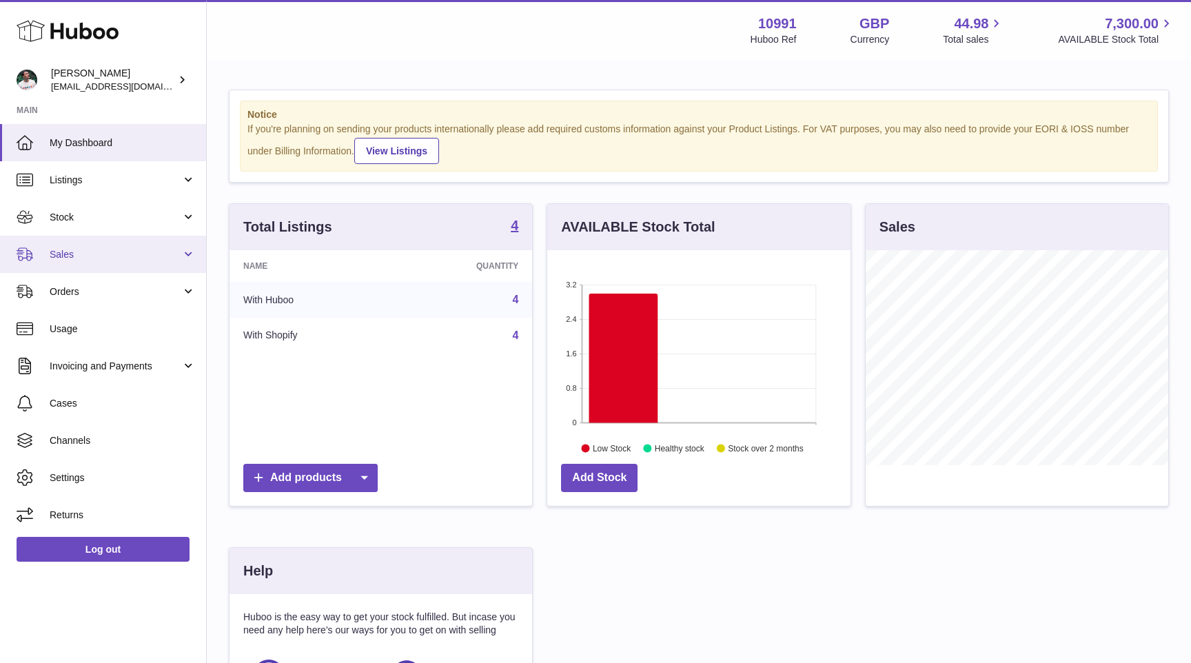
click at [77, 262] on link "Sales" at bounding box center [103, 254] width 206 height 37
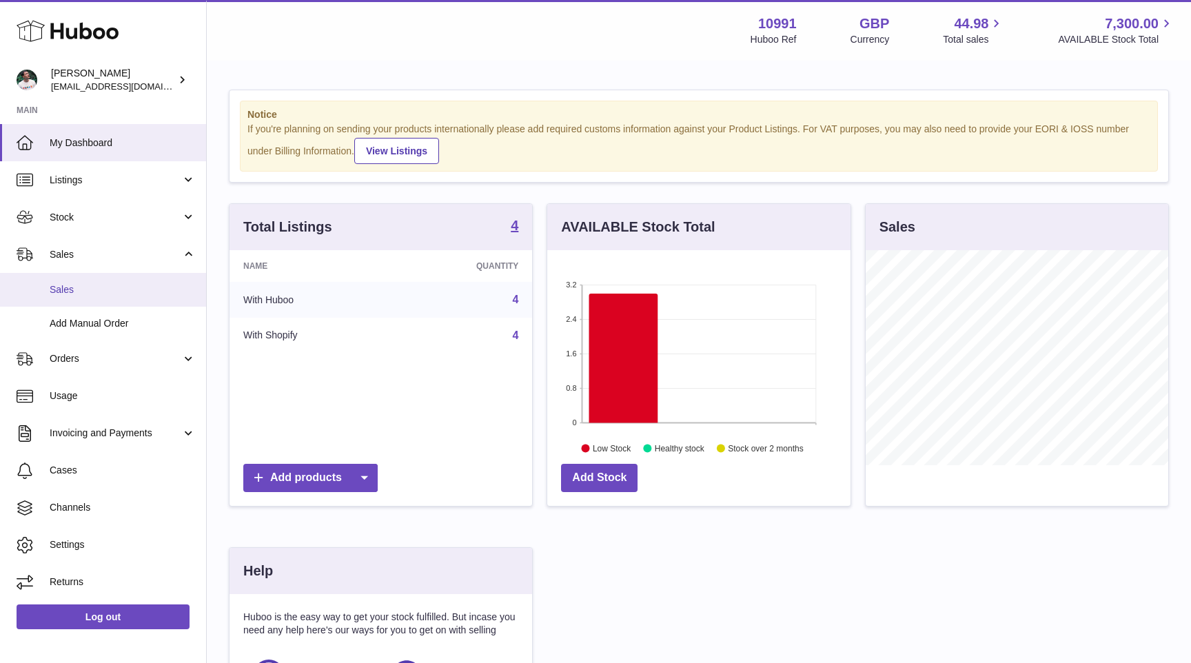
click at [74, 283] on link "Sales" at bounding box center [103, 290] width 206 height 34
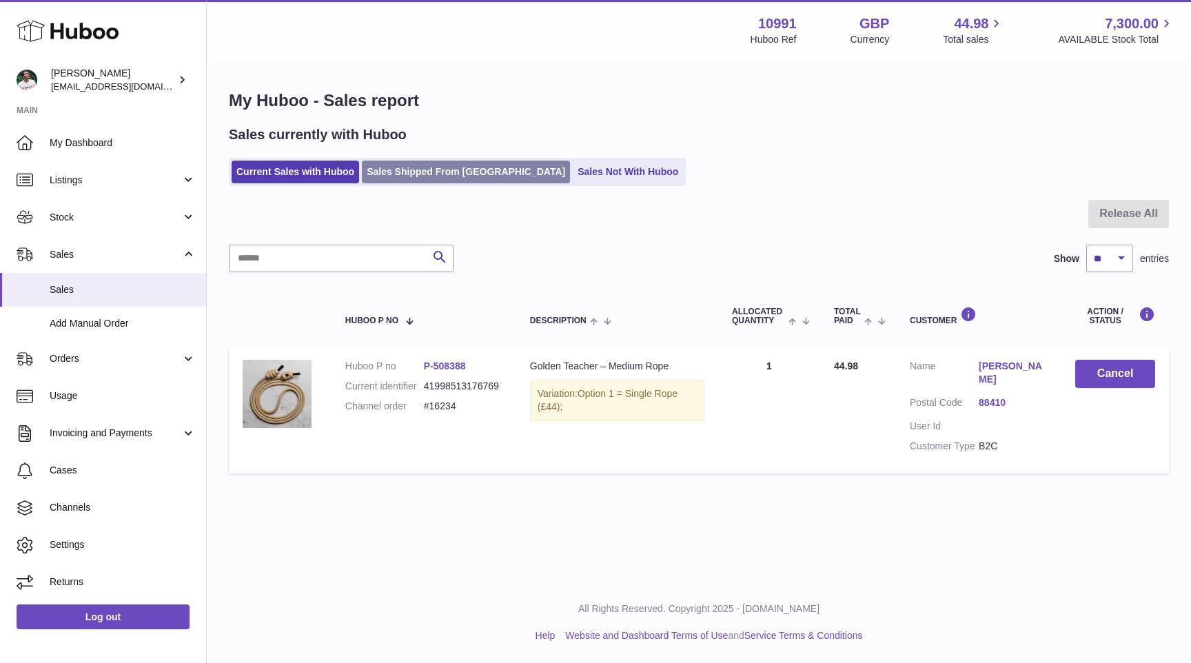
click at [424, 165] on link "Sales Shipped From [GEOGRAPHIC_DATA]" at bounding box center [466, 172] width 208 height 23
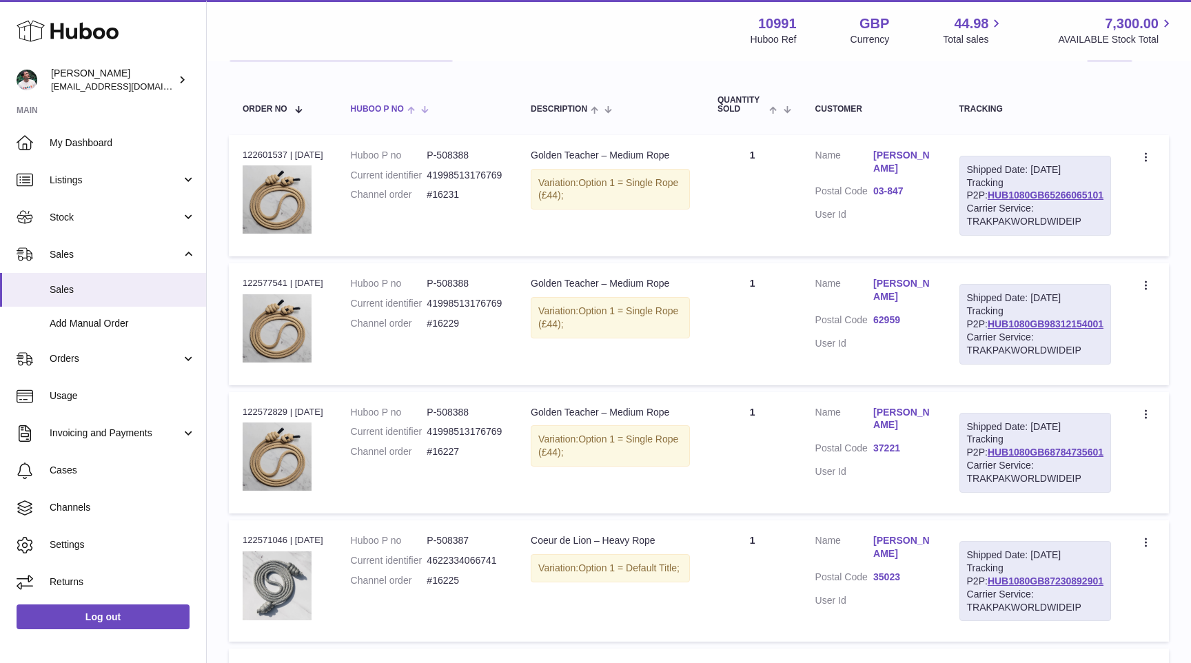
scroll to position [288, 0]
